Goal: Find specific page/section: Find specific page/section

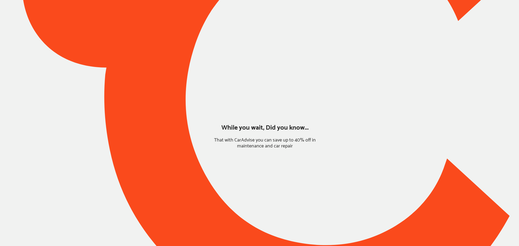
type input "*****"
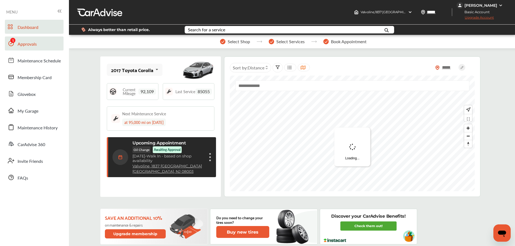
click at [46, 41] on link "Approvals" at bounding box center [34, 43] width 59 height 14
